Goal: Transaction & Acquisition: Purchase product/service

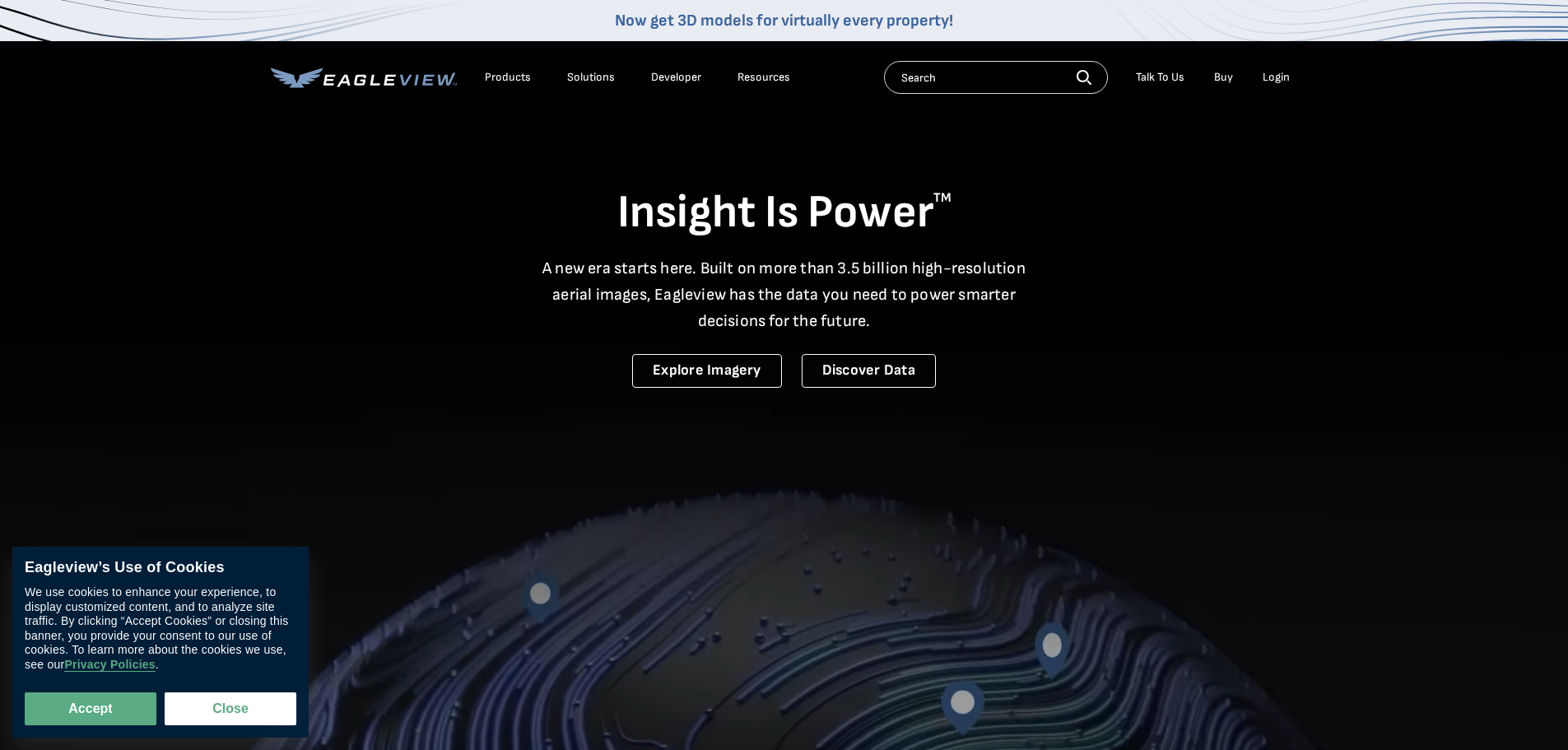
click at [1286, 73] on div "Login" at bounding box center [1276, 77] width 27 height 14
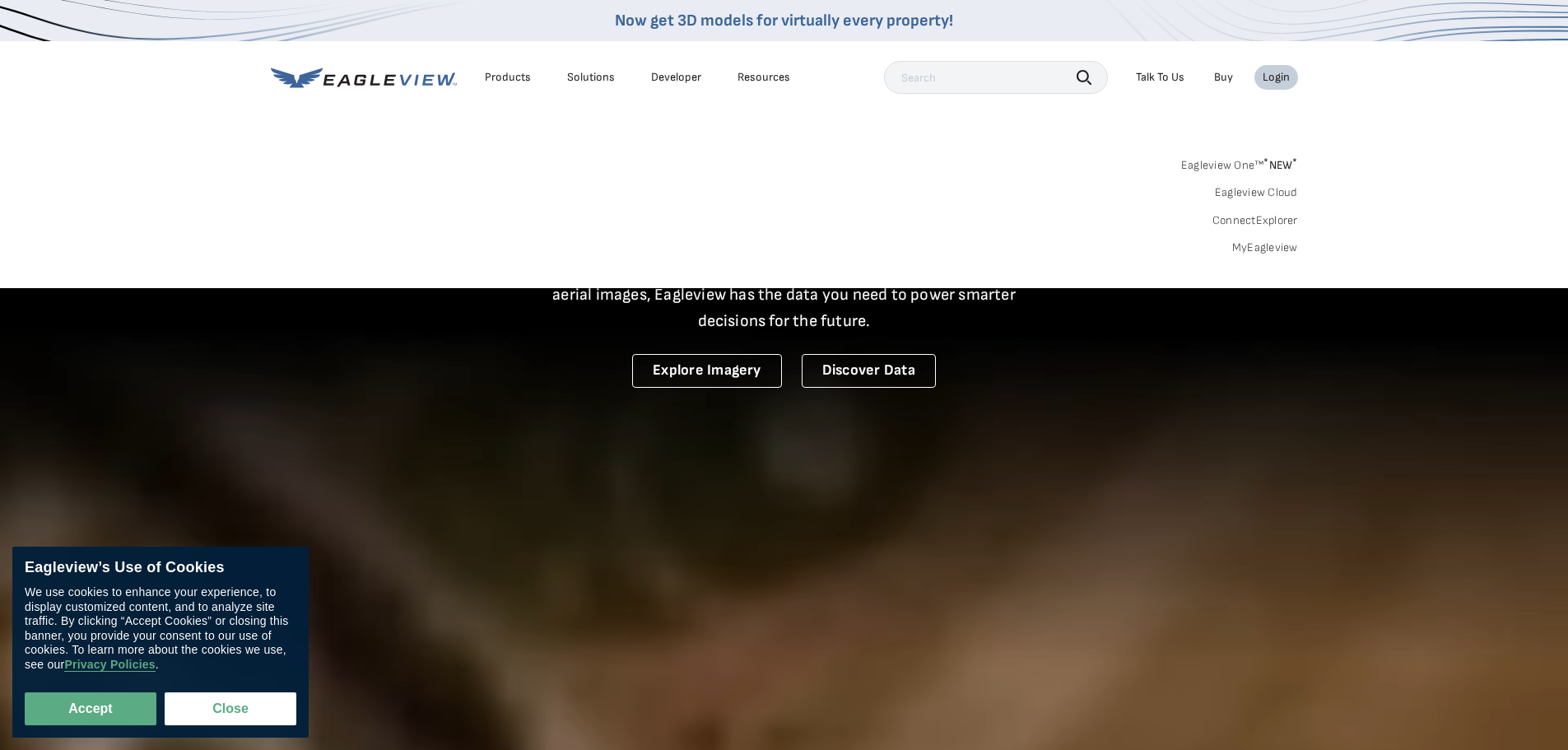
click at [1239, 249] on link "MyEagleview" at bounding box center [1265, 247] width 66 height 14
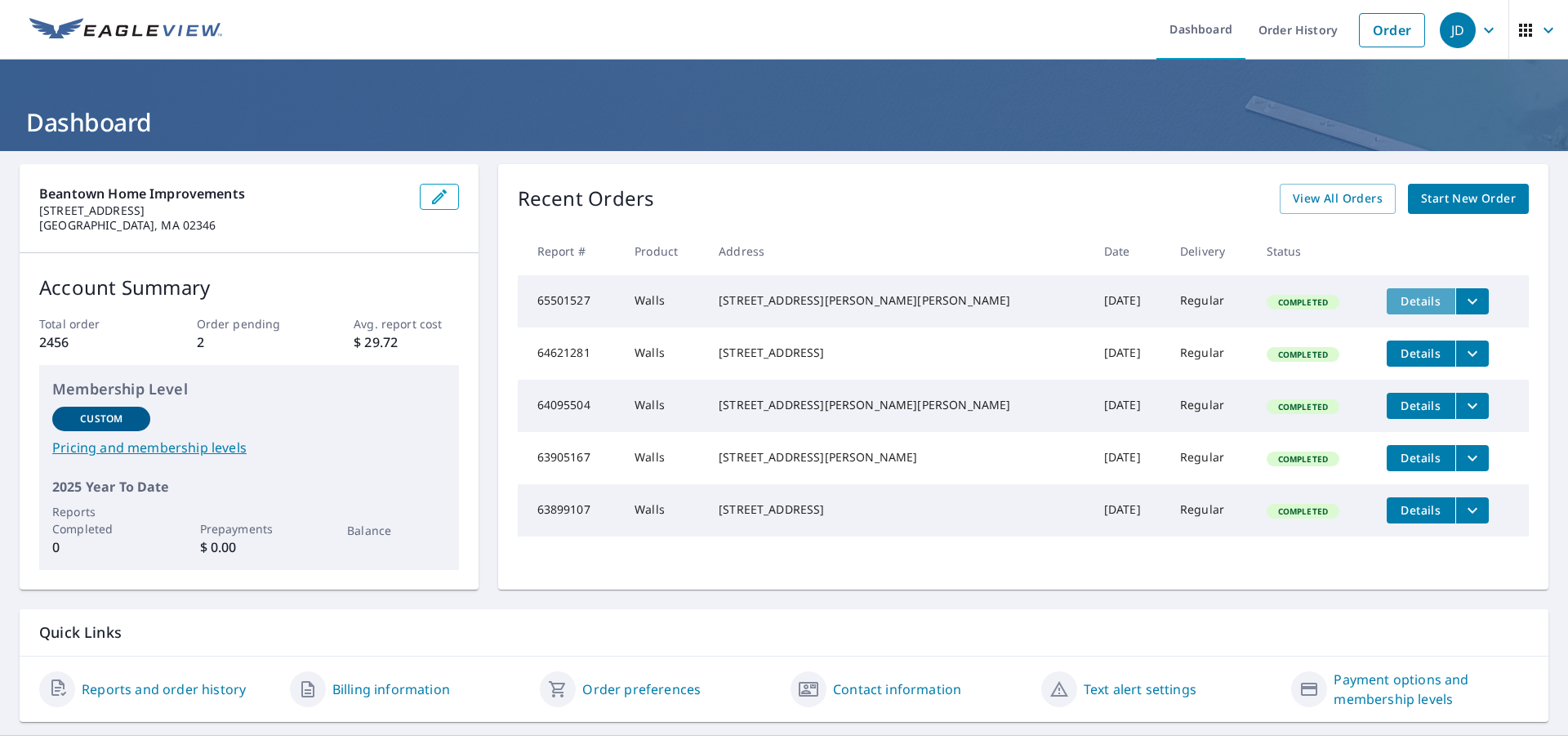
click at [1387, 310] on button "Details" at bounding box center [1421, 301] width 69 height 26
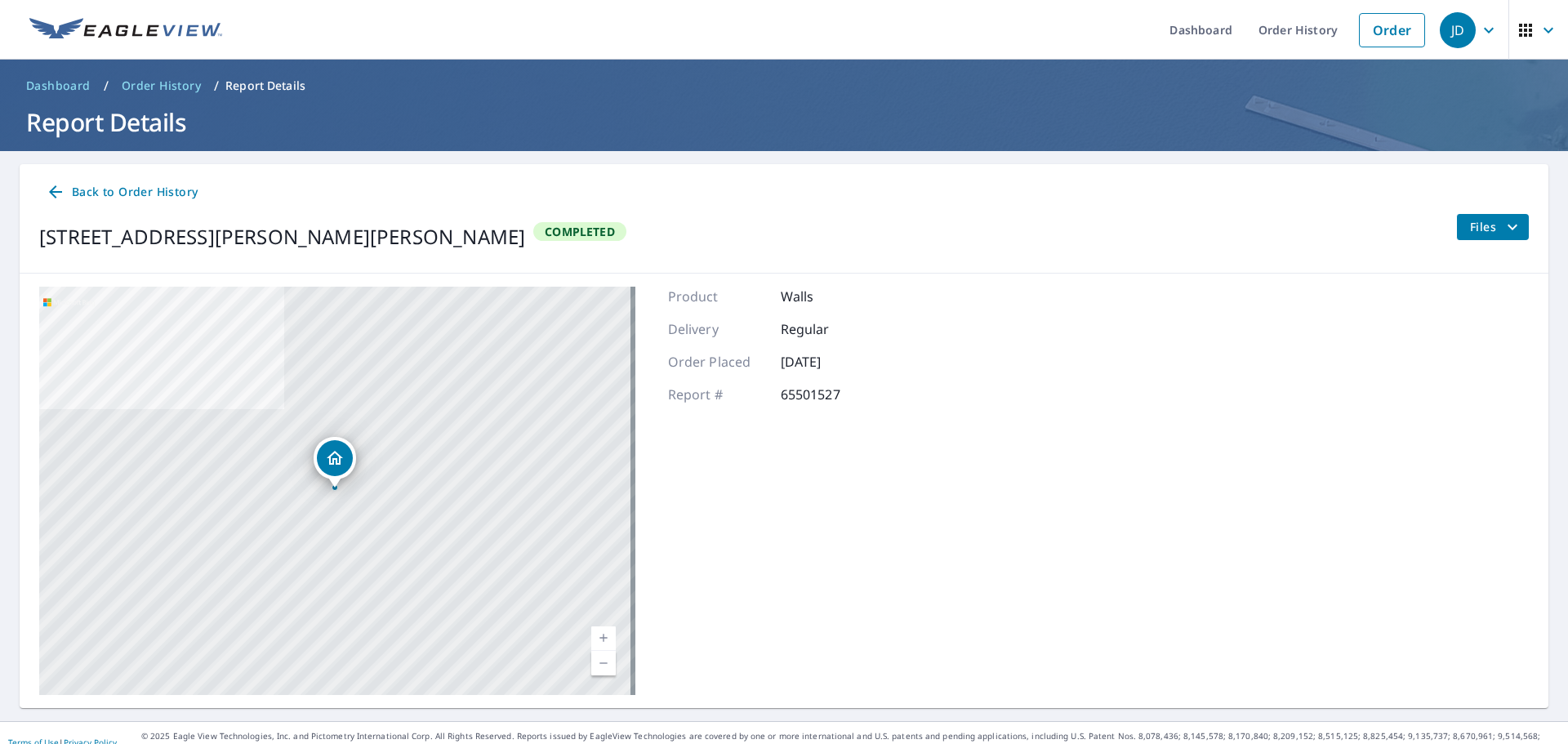
click at [1503, 230] on icon "filesDropdownBtn-65501527" at bounding box center [1513, 227] width 20 height 20
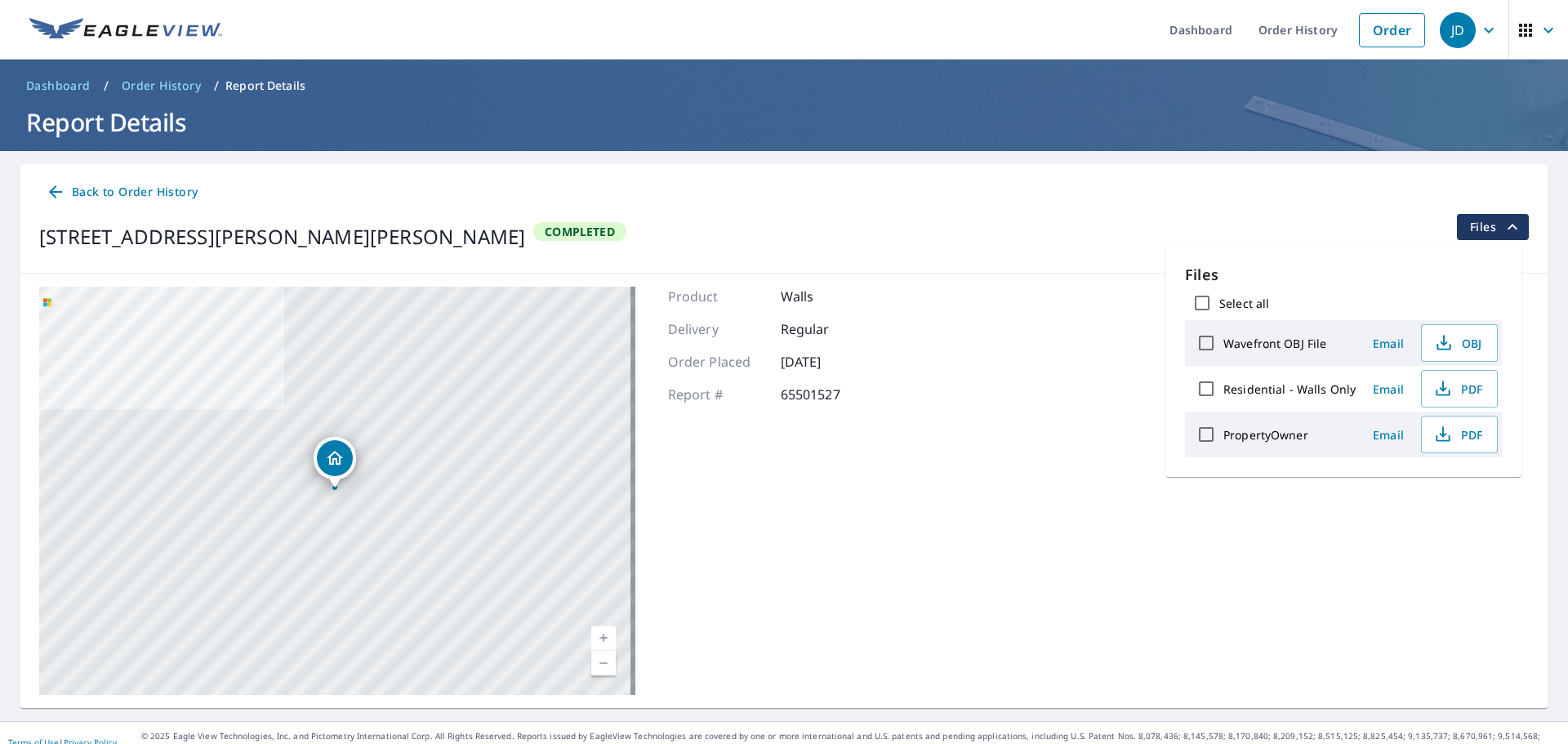
click at [751, 245] on div "[STREET_ADDRESS][PERSON_NAME][PERSON_NAME] Completed Files" at bounding box center [784, 236] width 1490 height 45
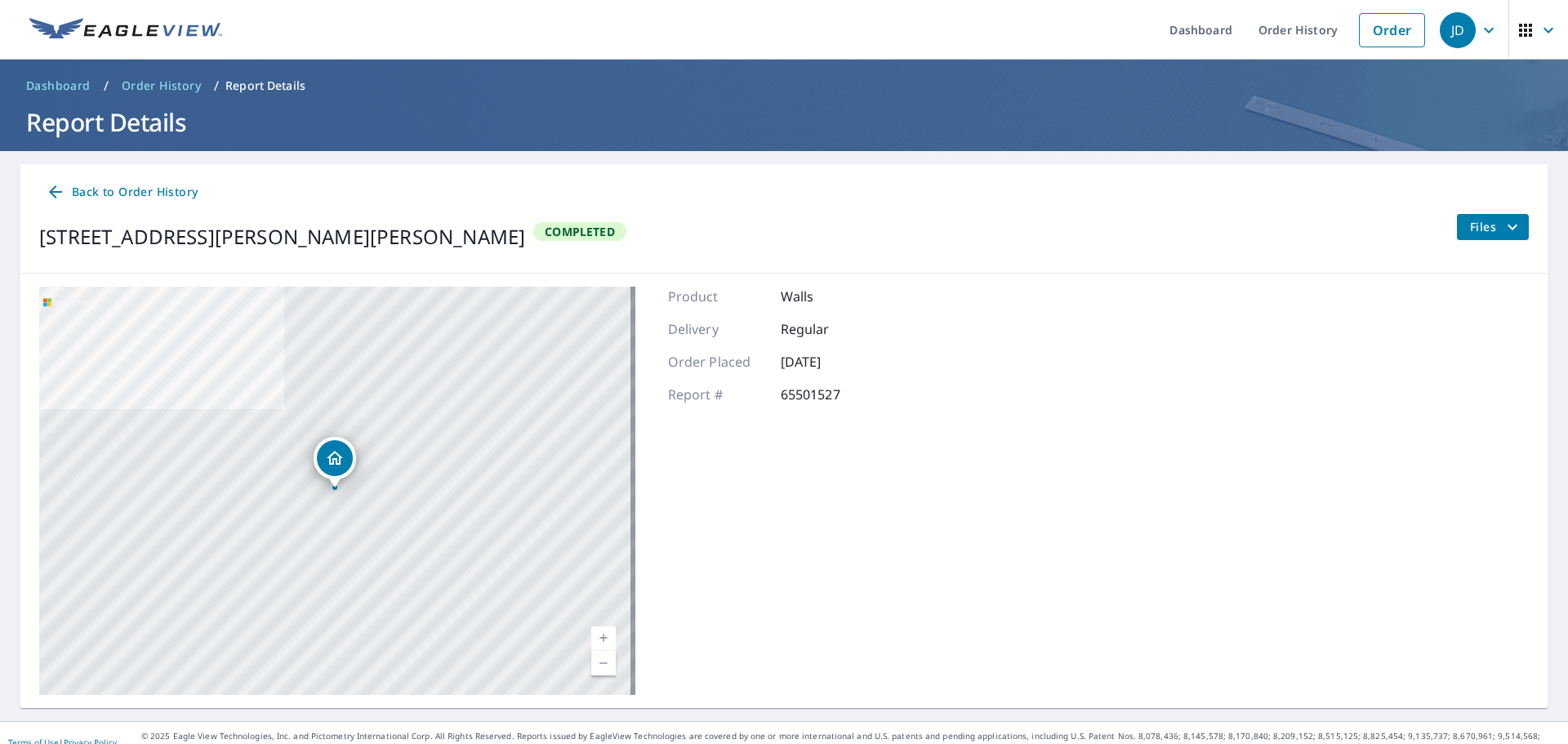
click at [56, 185] on icon at bounding box center [55, 192] width 20 height 20
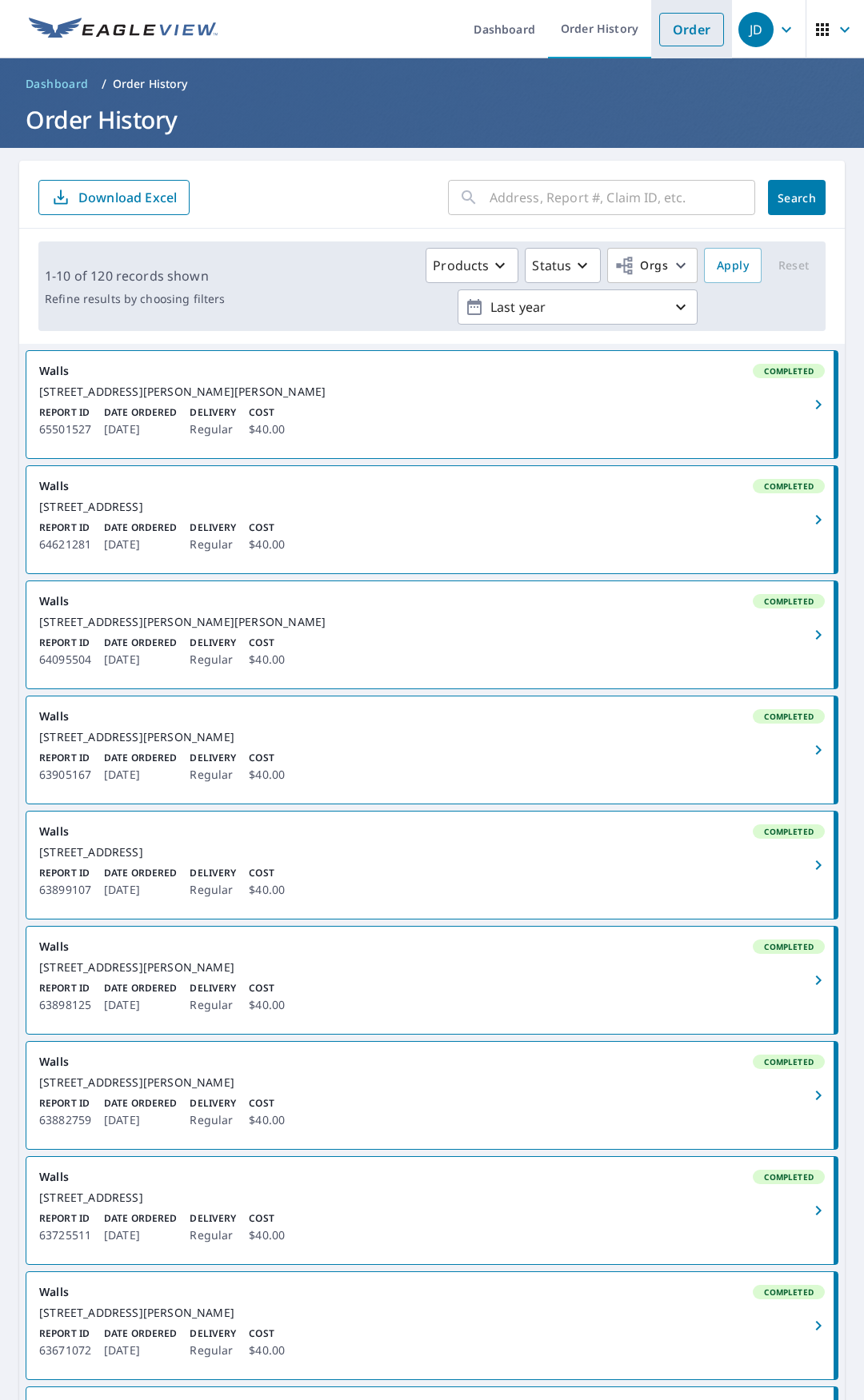
click at [660, 28] on link "Order" at bounding box center [691, 30] width 65 height 33
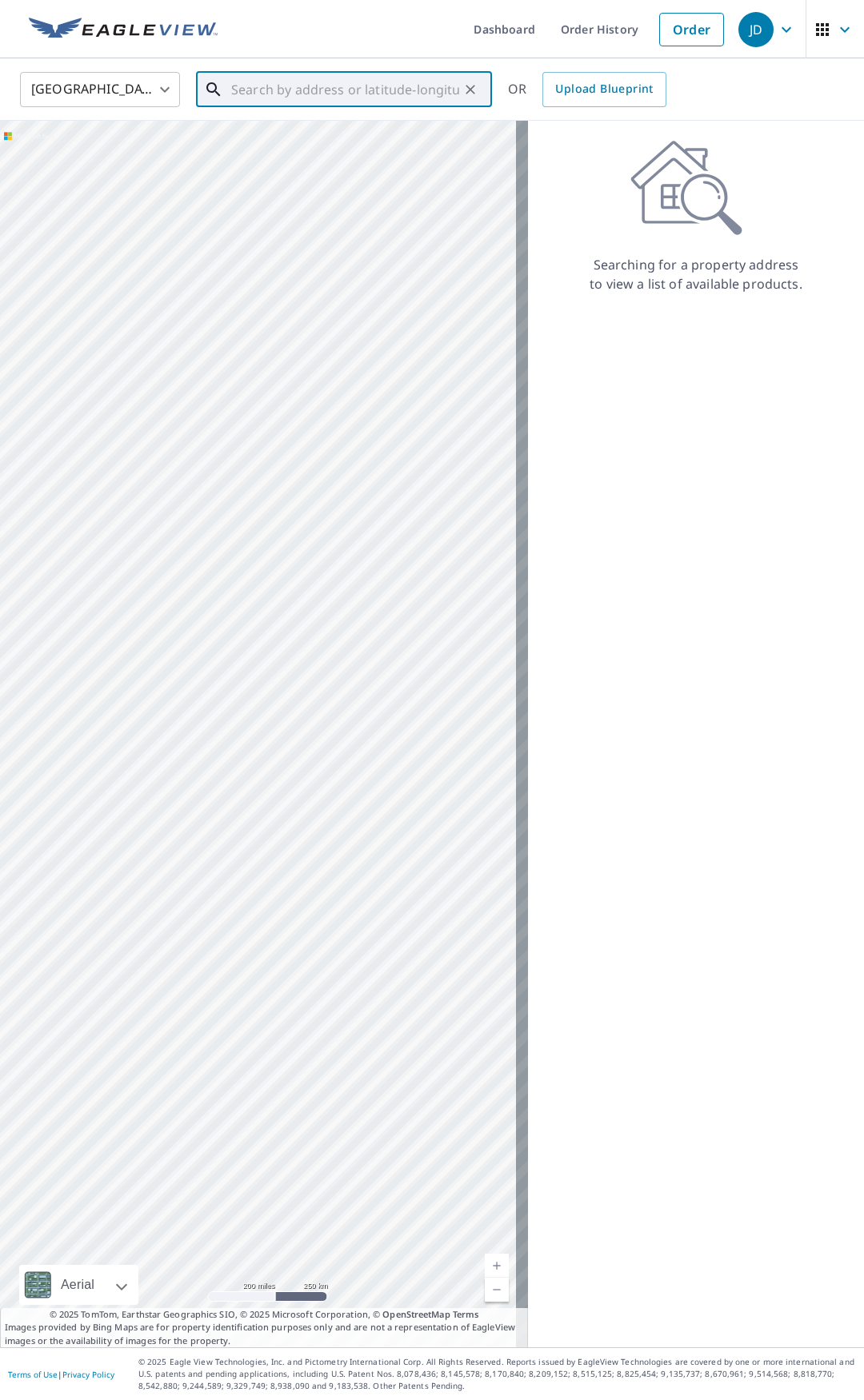
click at [304, 91] on input "text" at bounding box center [345, 89] width 228 height 45
click at [305, 151] on p "[GEOGRAPHIC_DATA], MA 02346" at bounding box center [353, 154] width 251 height 16
type input "[STREET_ADDRESS]"
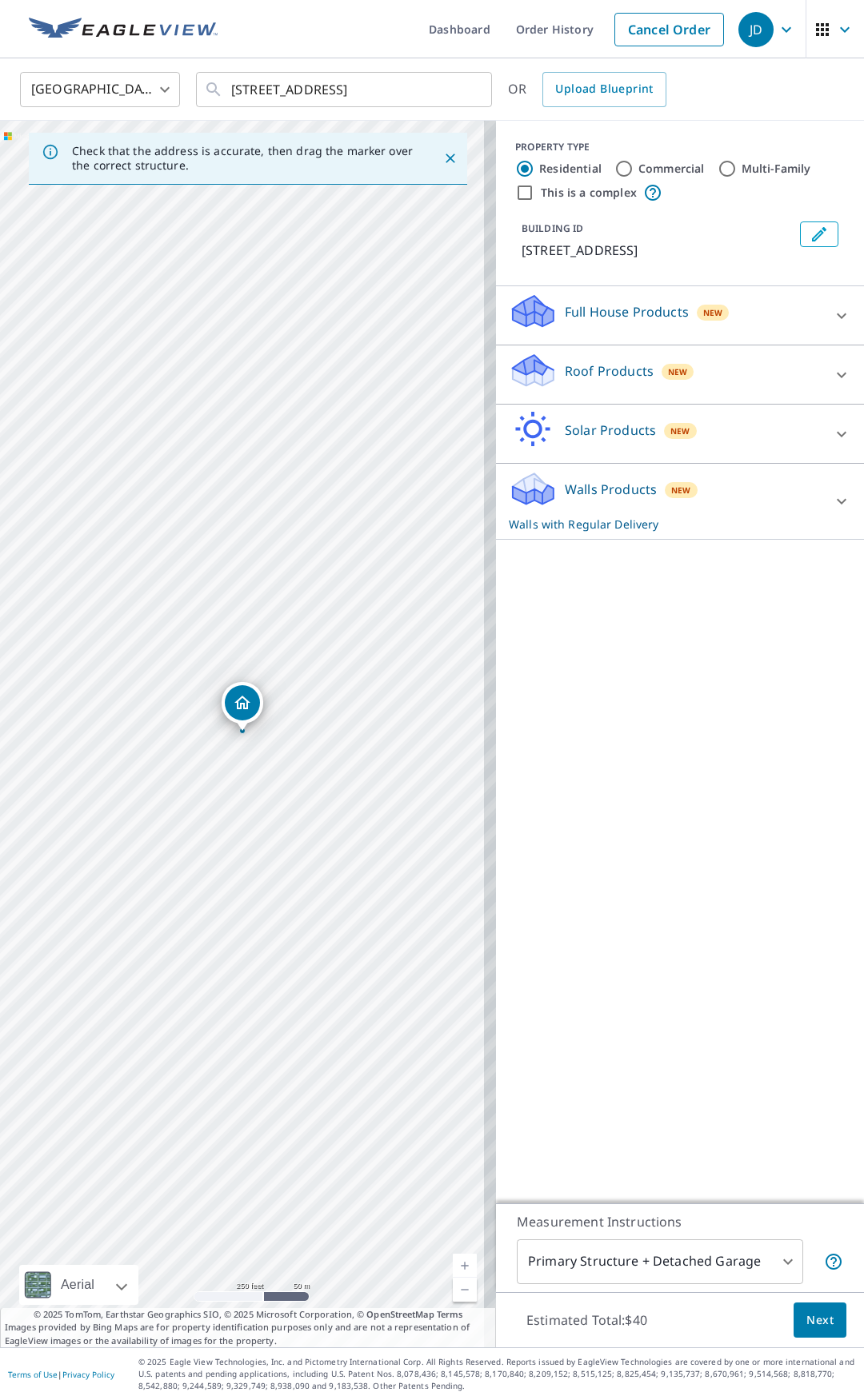
click at [835, 500] on icon at bounding box center [841, 501] width 19 height 19
